Goal: Task Accomplishment & Management: Use online tool/utility

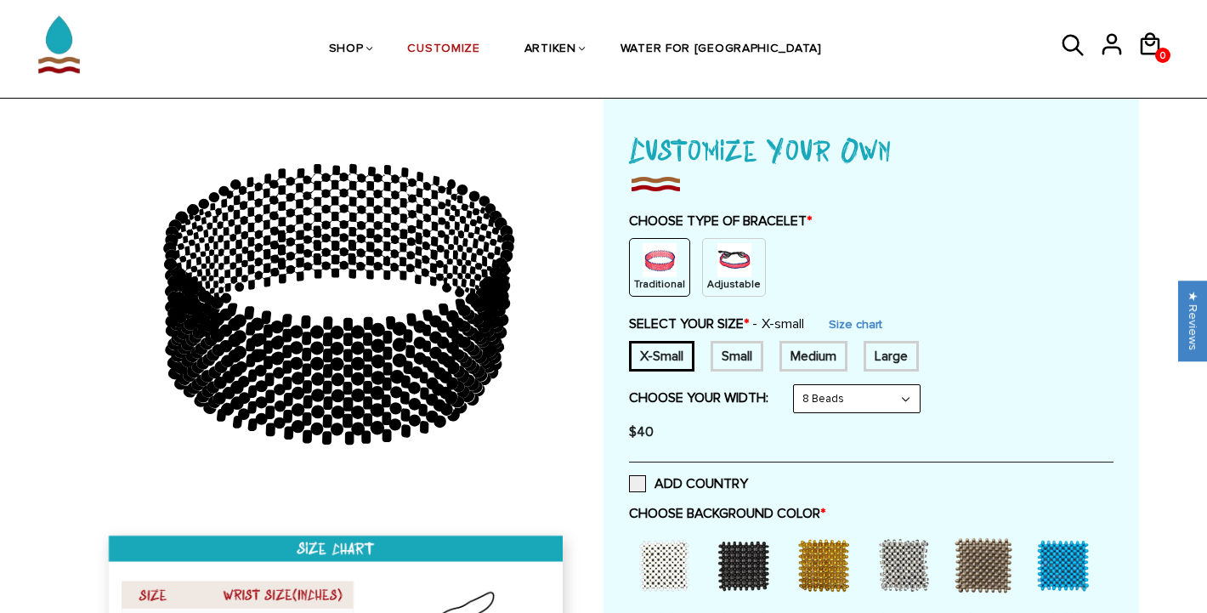
scroll to position [125, 0]
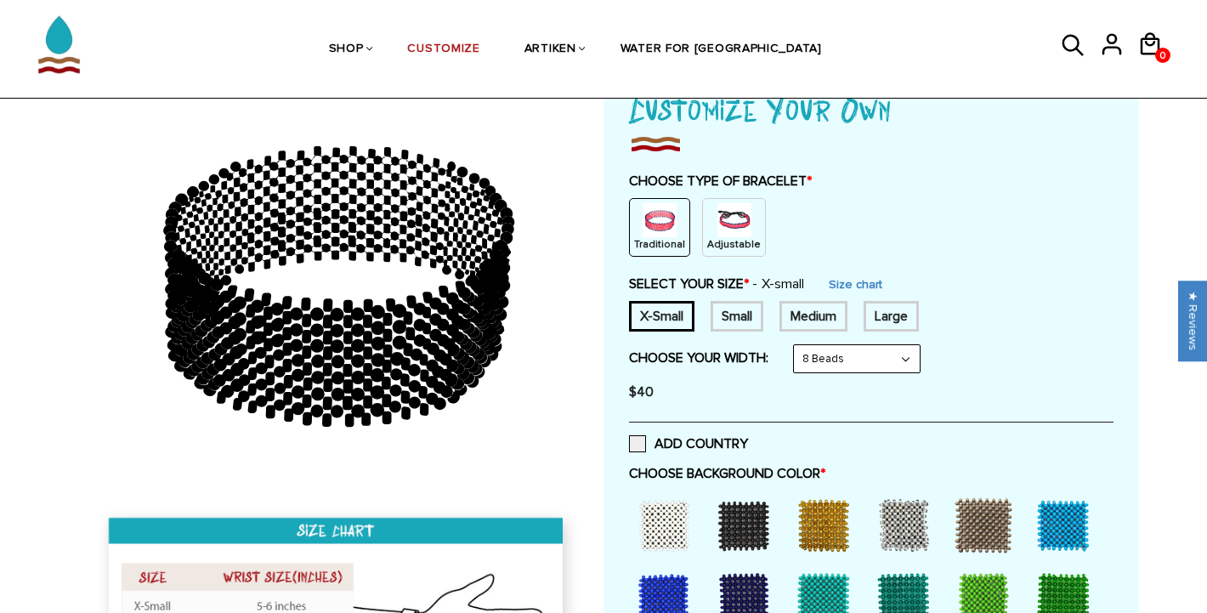
click at [749, 237] on p "Adjustable" at bounding box center [734, 244] width 54 height 14
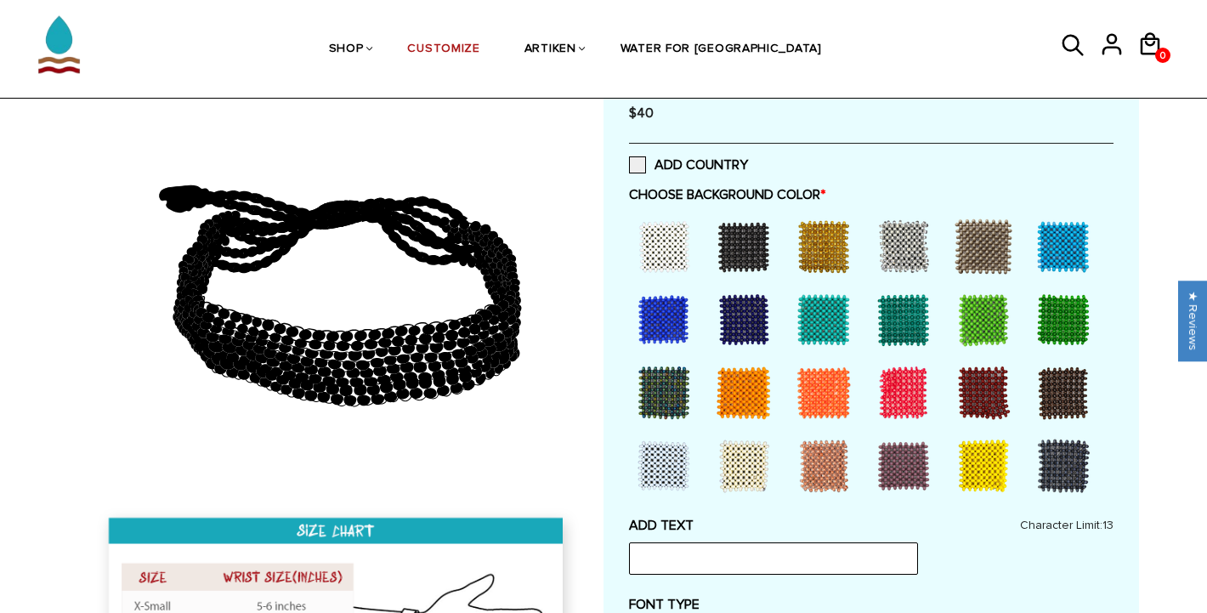
scroll to position [337, 0]
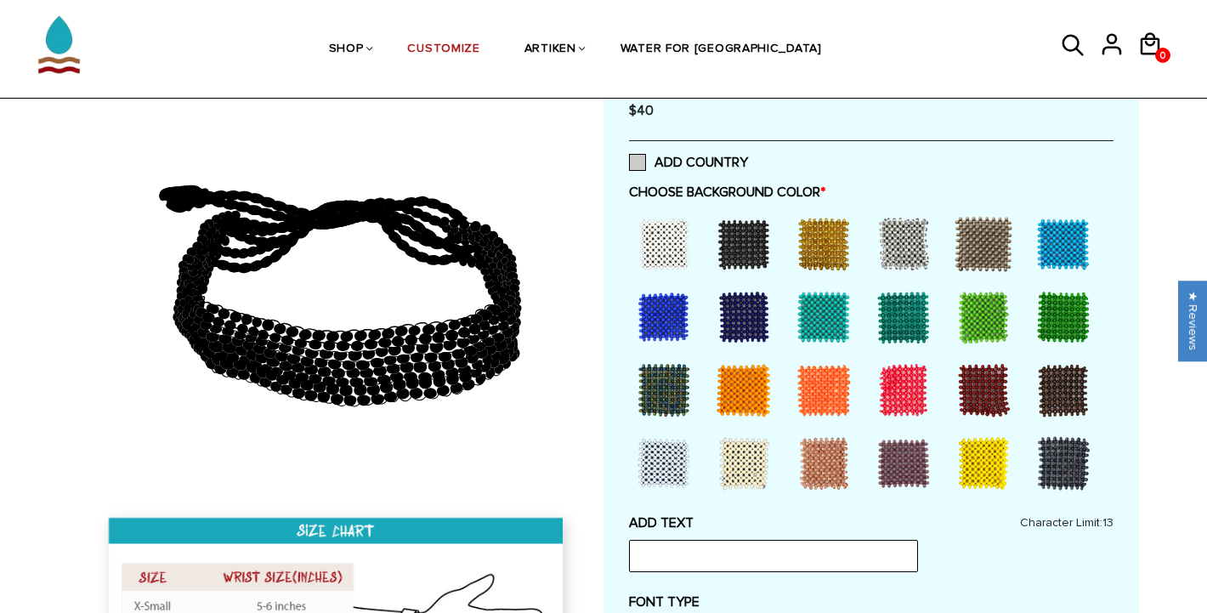
click at [635, 162] on span at bounding box center [637, 162] width 17 height 17
click at [748, 157] on input "ADD COUNTRY" at bounding box center [748, 157] width 0 height 0
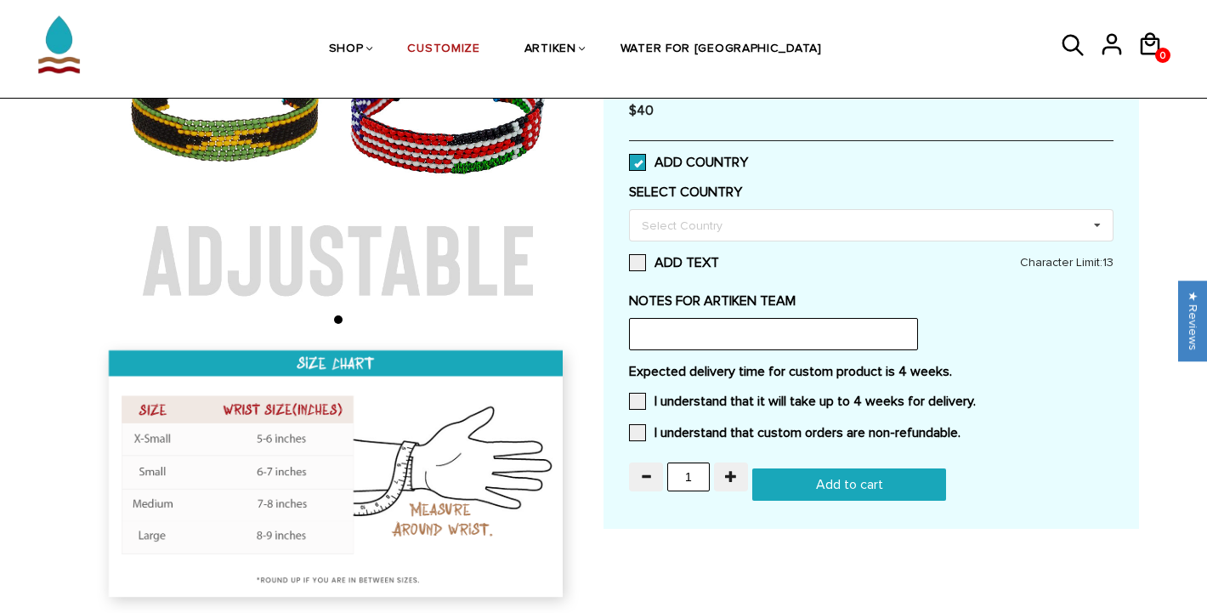
click at [640, 159] on span at bounding box center [637, 162] width 17 height 17
click at [748, 157] on input "ADD COUNTRY" at bounding box center [748, 157] width 0 height 0
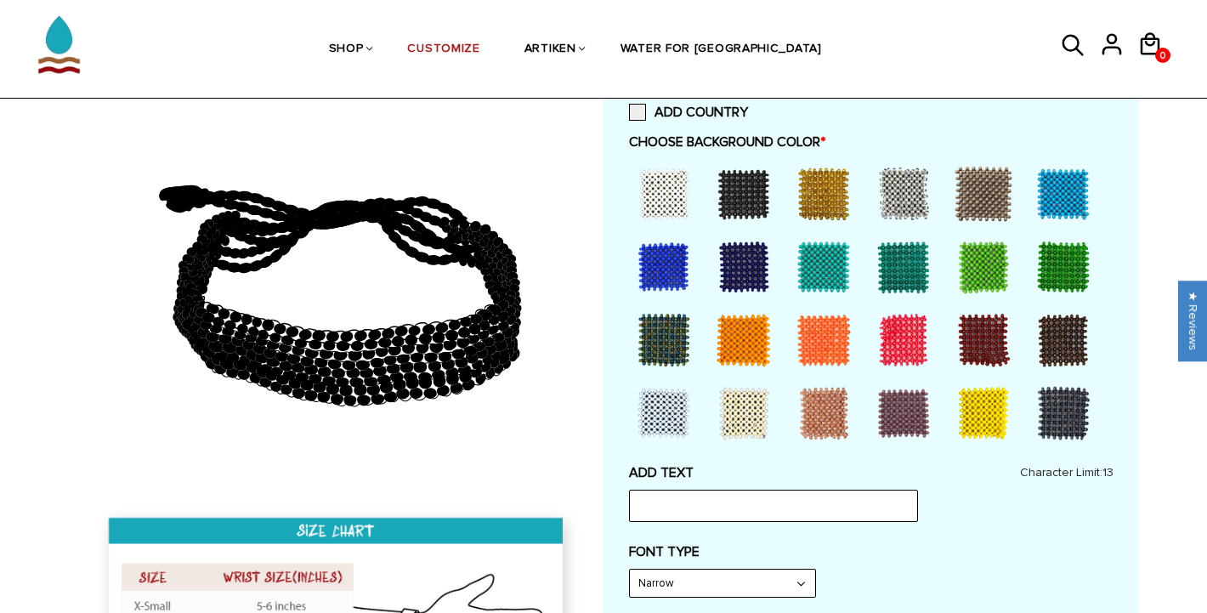
scroll to position [360, 0]
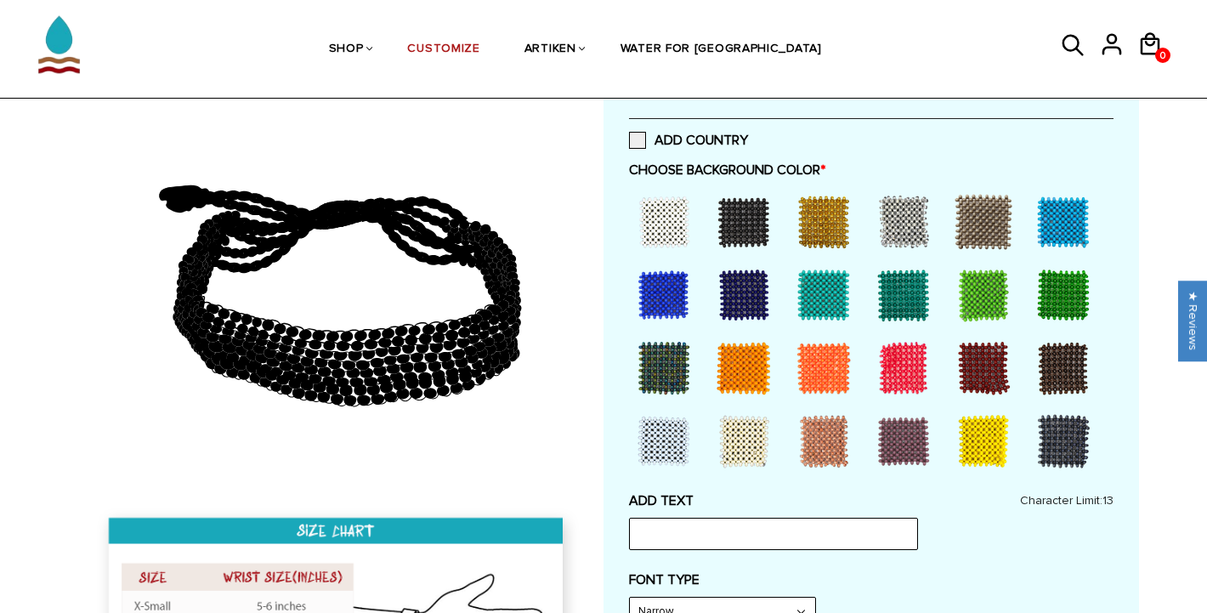
click at [661, 266] on div at bounding box center [664, 295] width 68 height 68
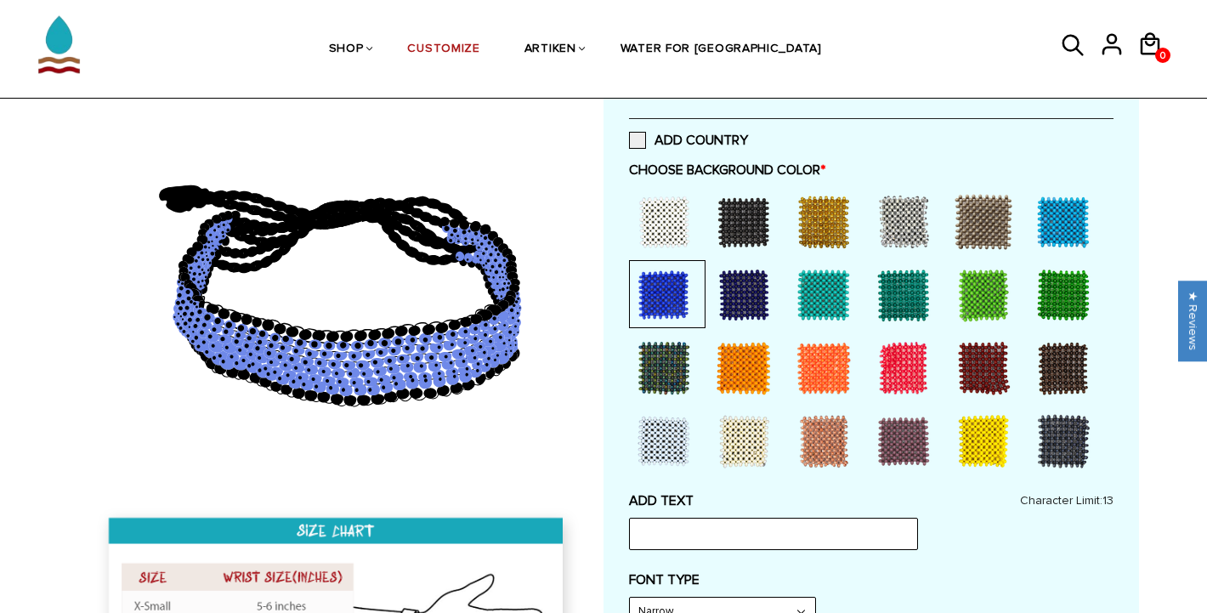
click at [741, 285] on div at bounding box center [744, 295] width 68 height 68
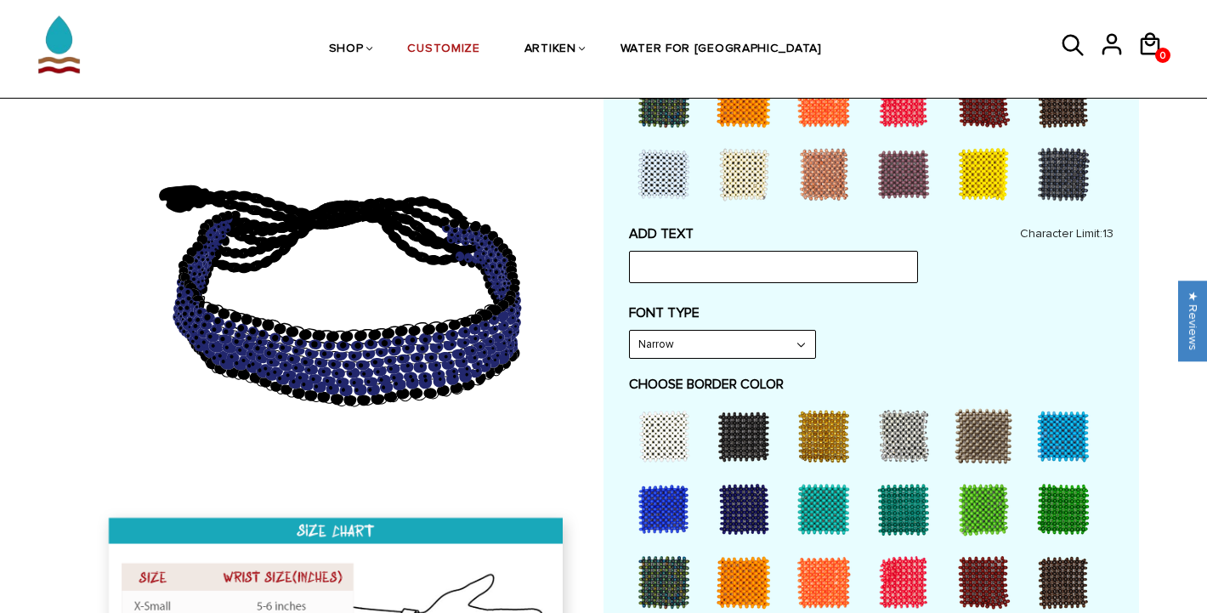
scroll to position [728, 0]
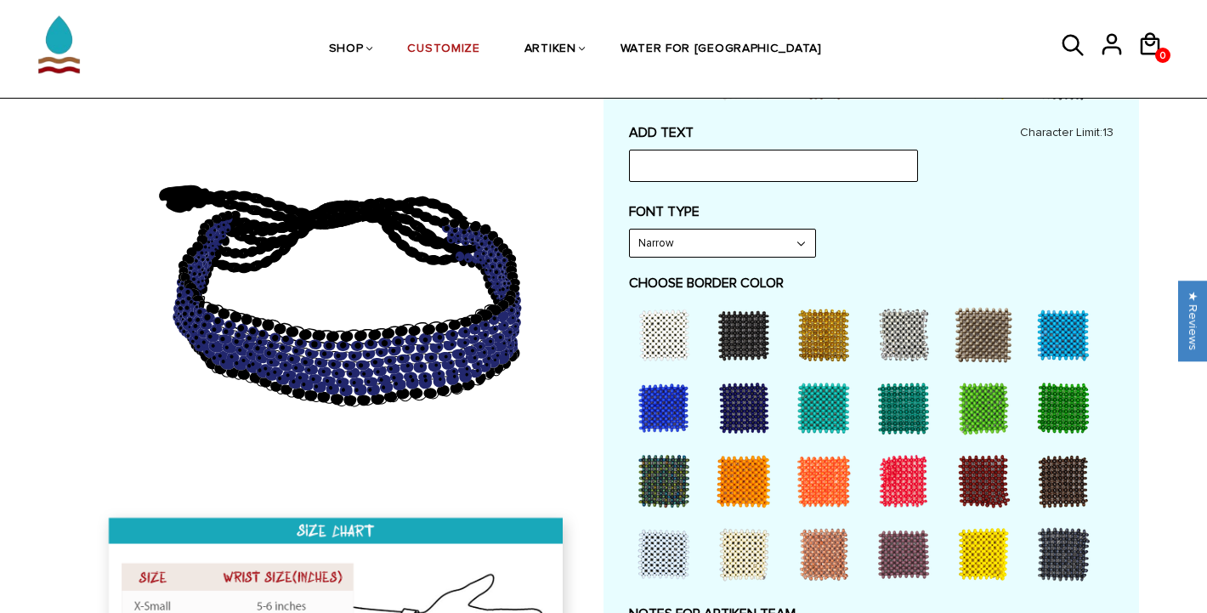
click at [834, 324] on div at bounding box center [824, 335] width 68 height 68
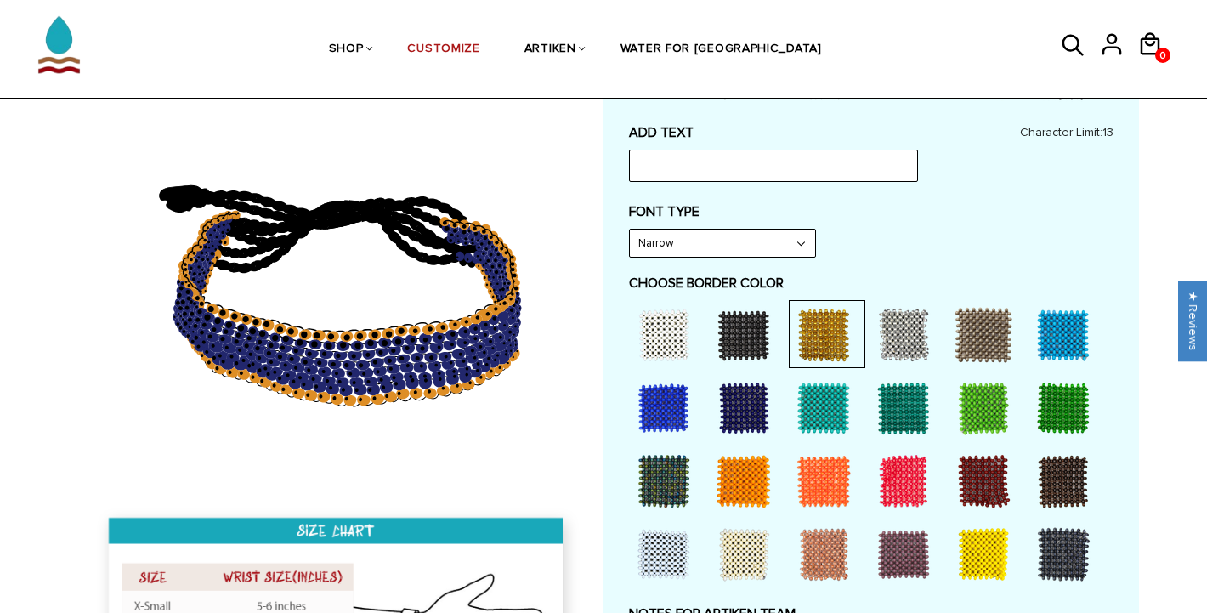
click at [735, 490] on div at bounding box center [744, 481] width 68 height 68
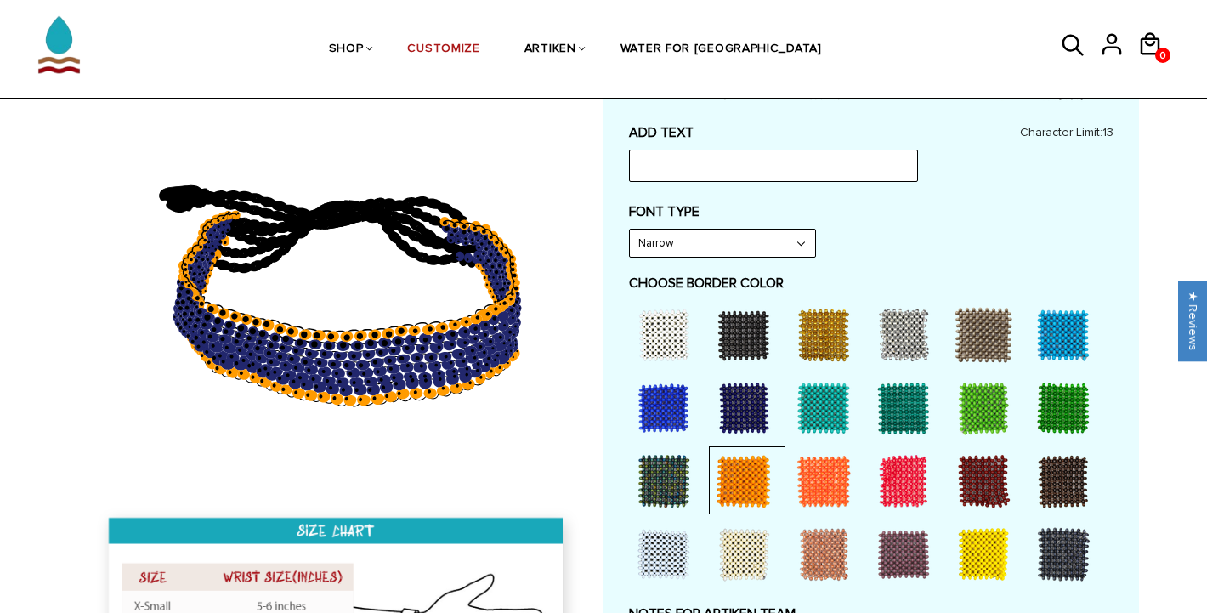
click at [983, 546] on div at bounding box center [984, 554] width 68 height 68
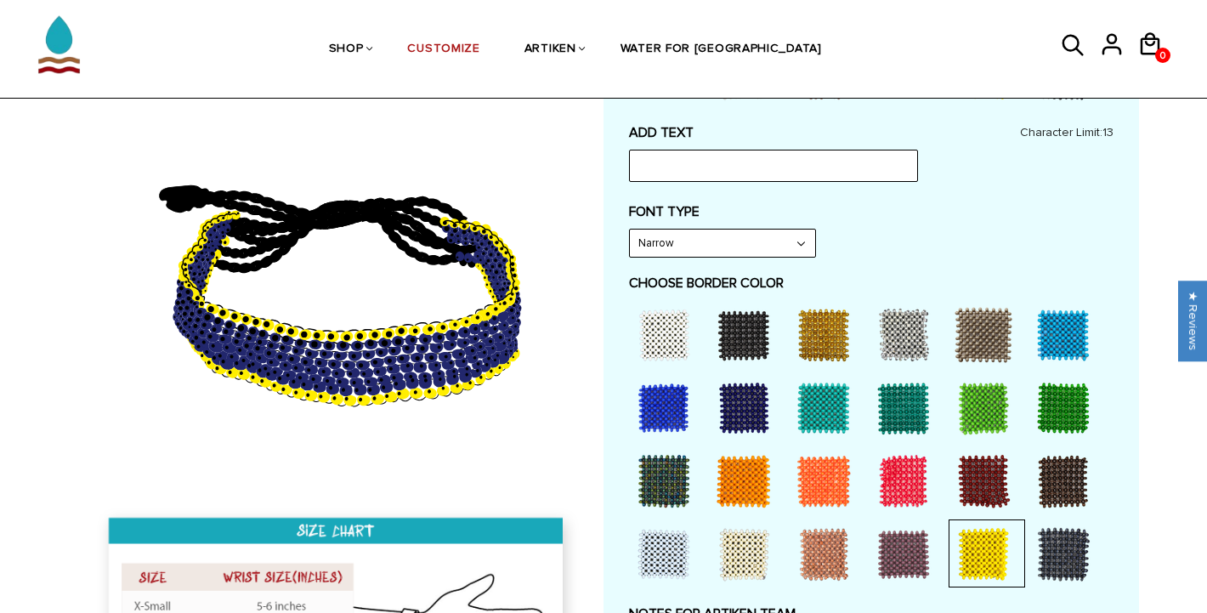
click at [834, 335] on div at bounding box center [824, 335] width 68 height 68
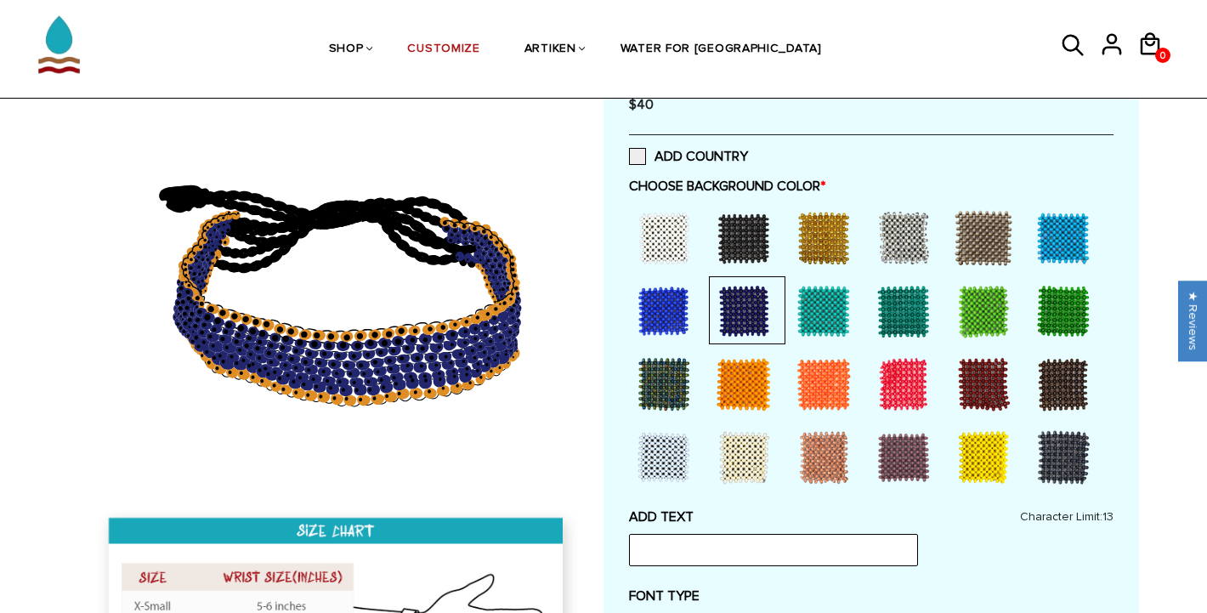
scroll to position [341, 0]
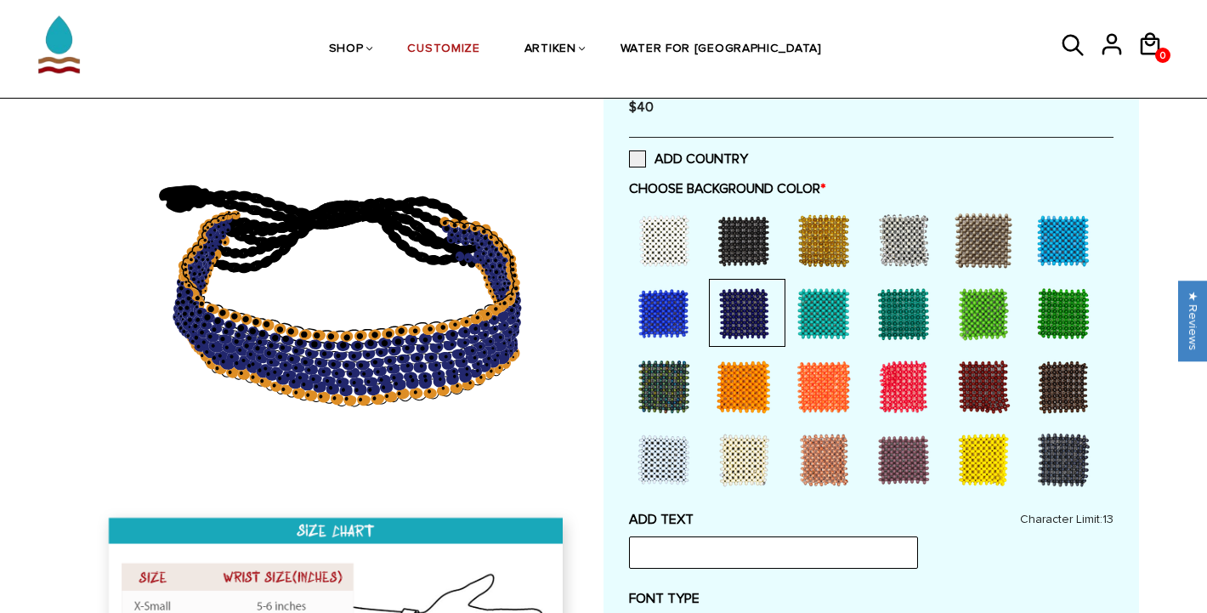
click at [817, 242] on div at bounding box center [824, 241] width 68 height 68
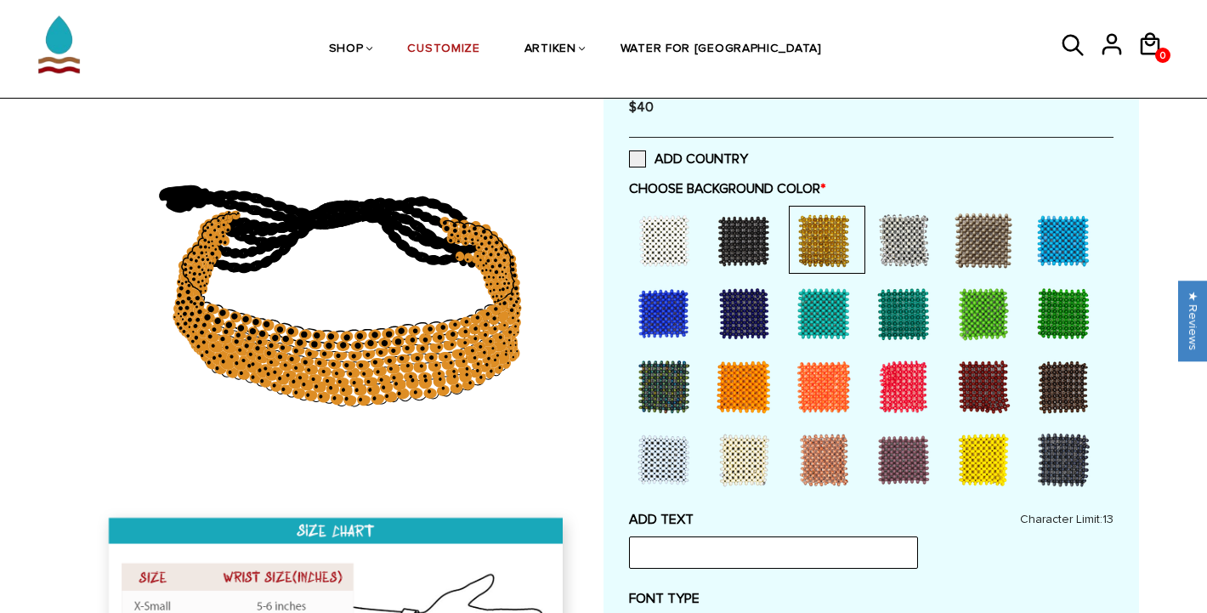
click at [818, 241] on div at bounding box center [824, 241] width 68 height 68
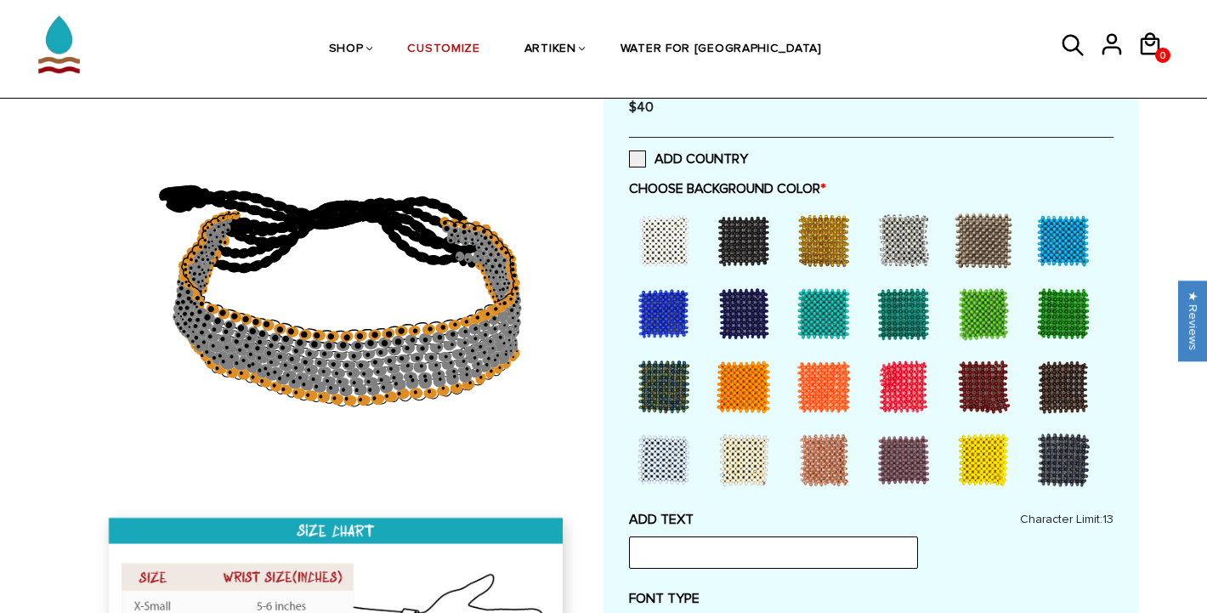
click at [818, 239] on div at bounding box center [824, 241] width 68 height 68
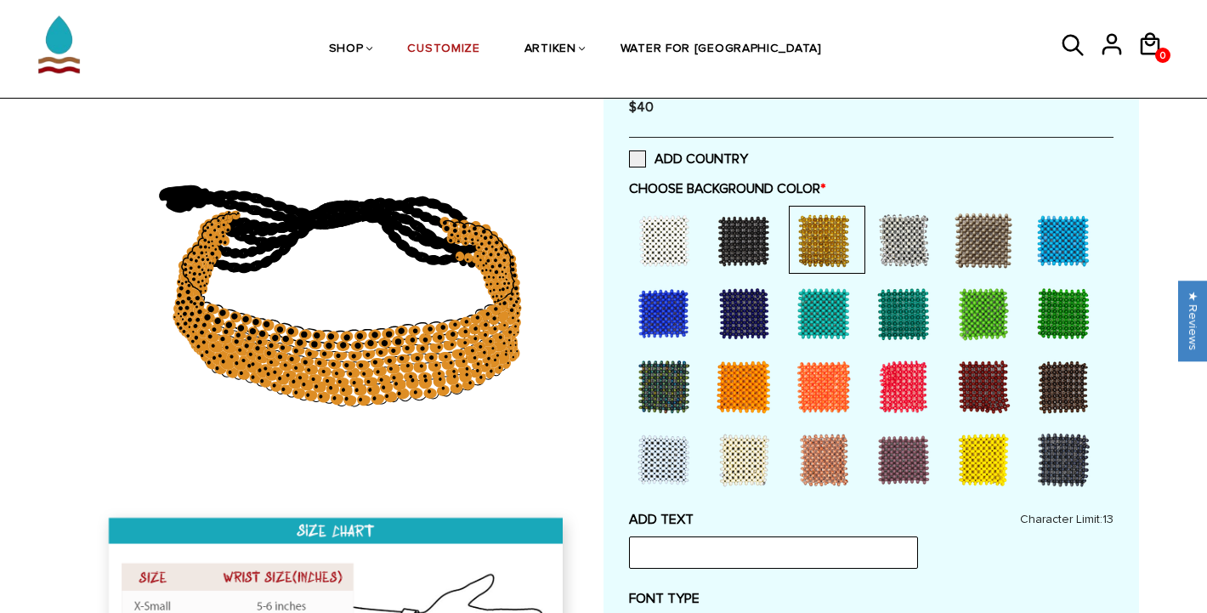
click at [818, 239] on div at bounding box center [824, 241] width 68 height 68
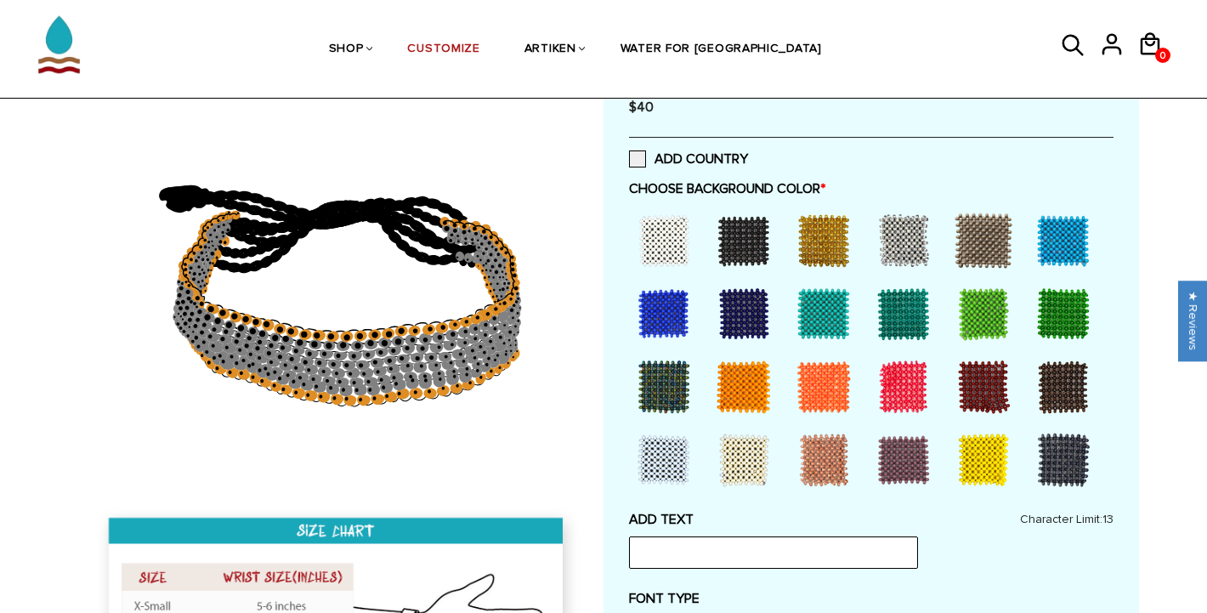
click at [702, 301] on div at bounding box center [667, 313] width 77 height 68
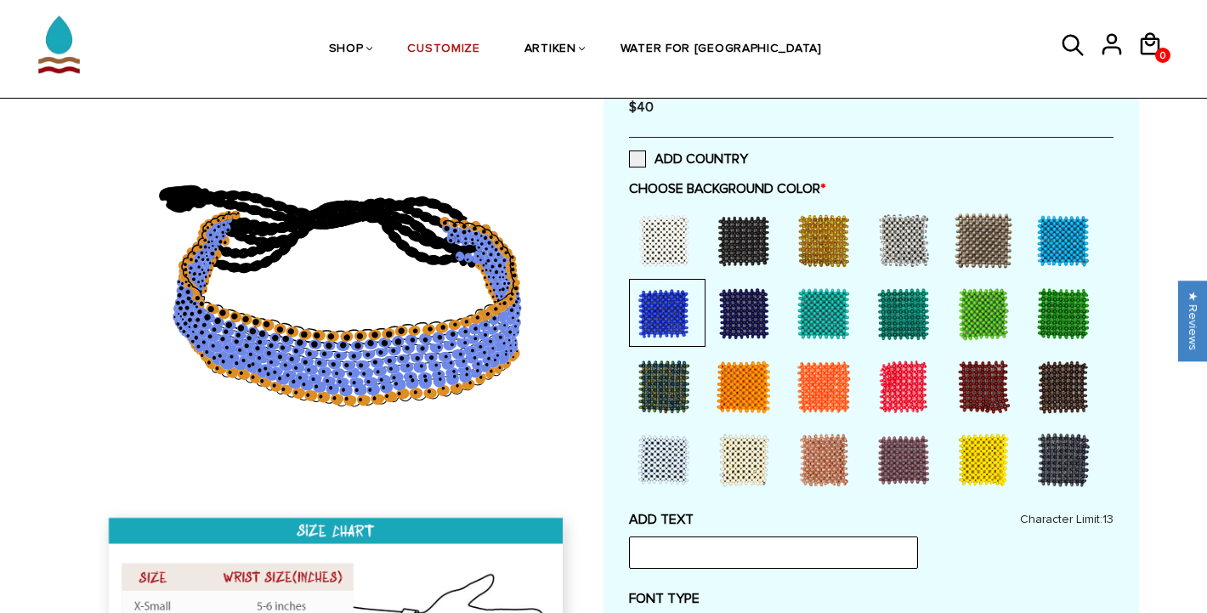
click at [673, 309] on div at bounding box center [664, 314] width 68 height 68
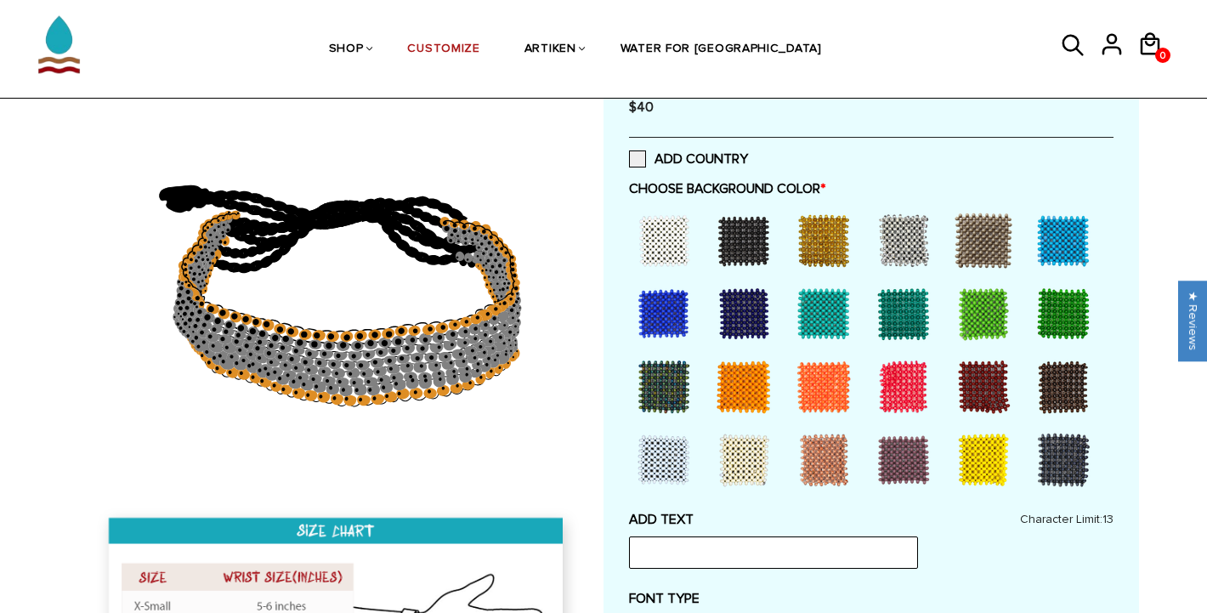
click at [735, 309] on div at bounding box center [744, 314] width 68 height 68
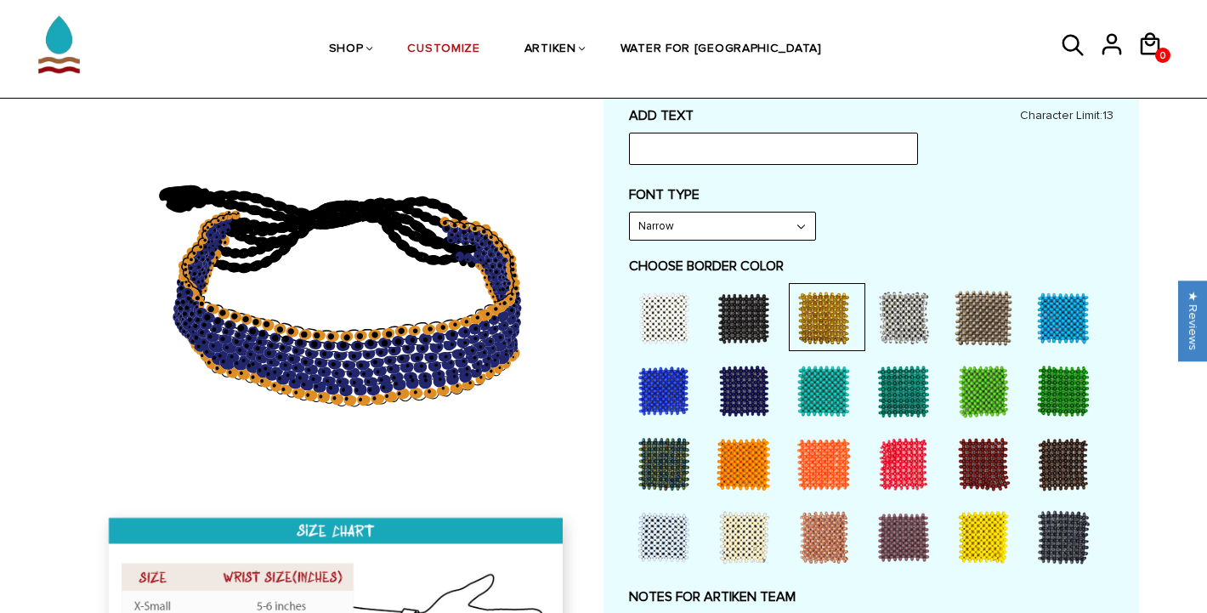
scroll to position [789, 0]
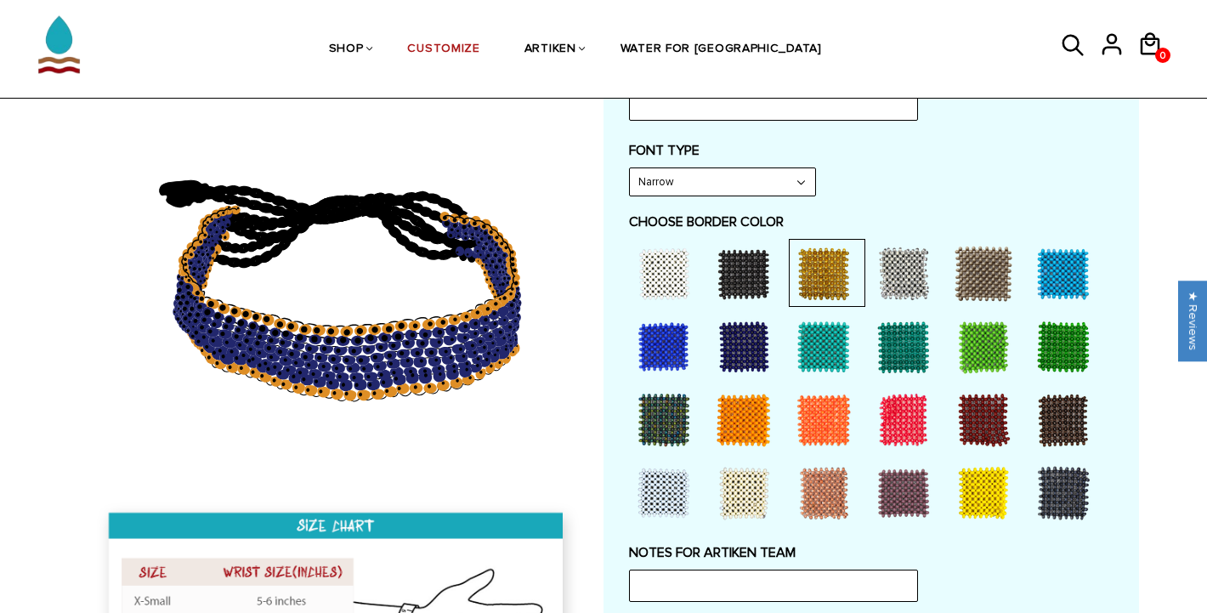
click at [757, 333] on div at bounding box center [744, 347] width 68 height 68
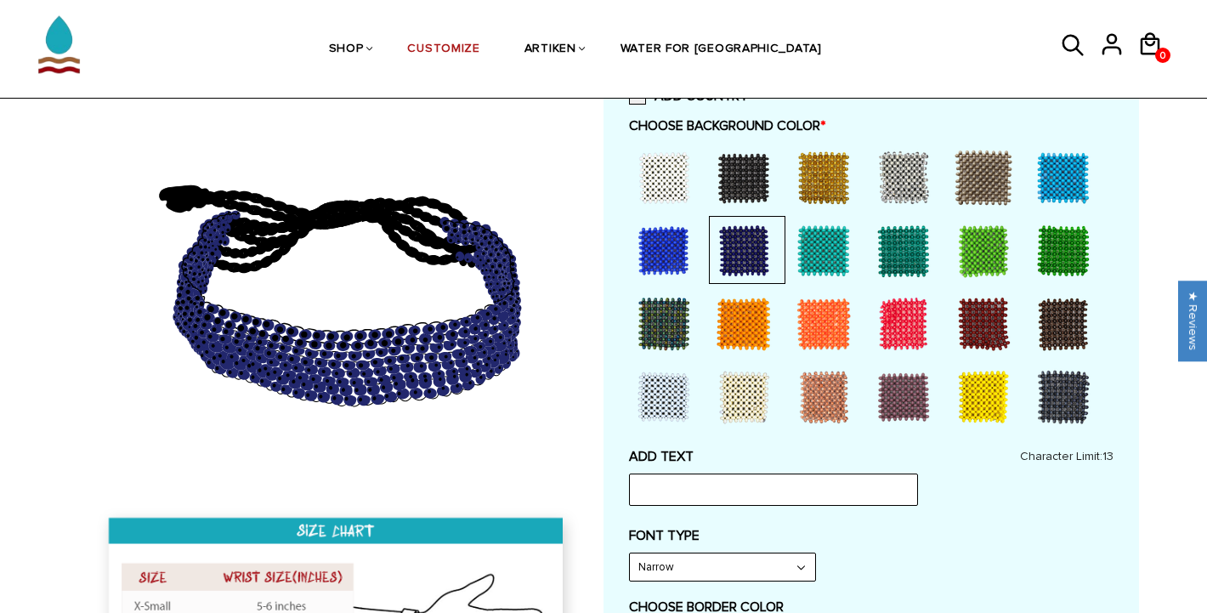
scroll to position [402, 0]
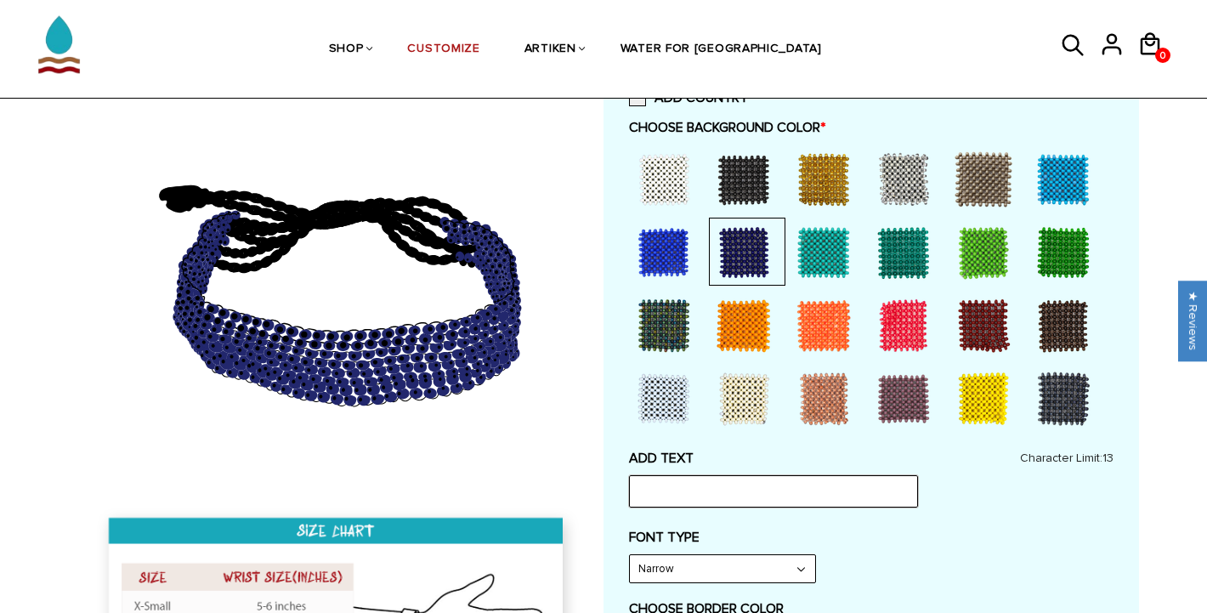
click at [649, 484] on input "text" at bounding box center [773, 491] width 289 height 32
type input "[PERSON_NAME] xc"
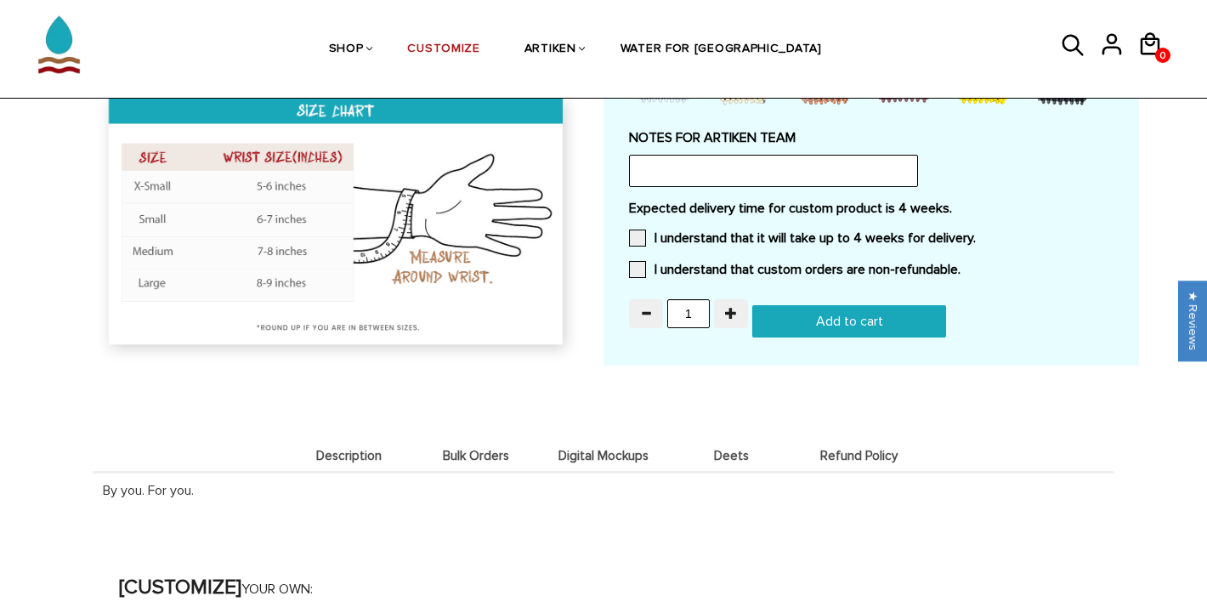
scroll to position [1524, 0]
